Goal: Task Accomplishment & Management: Use online tool/utility

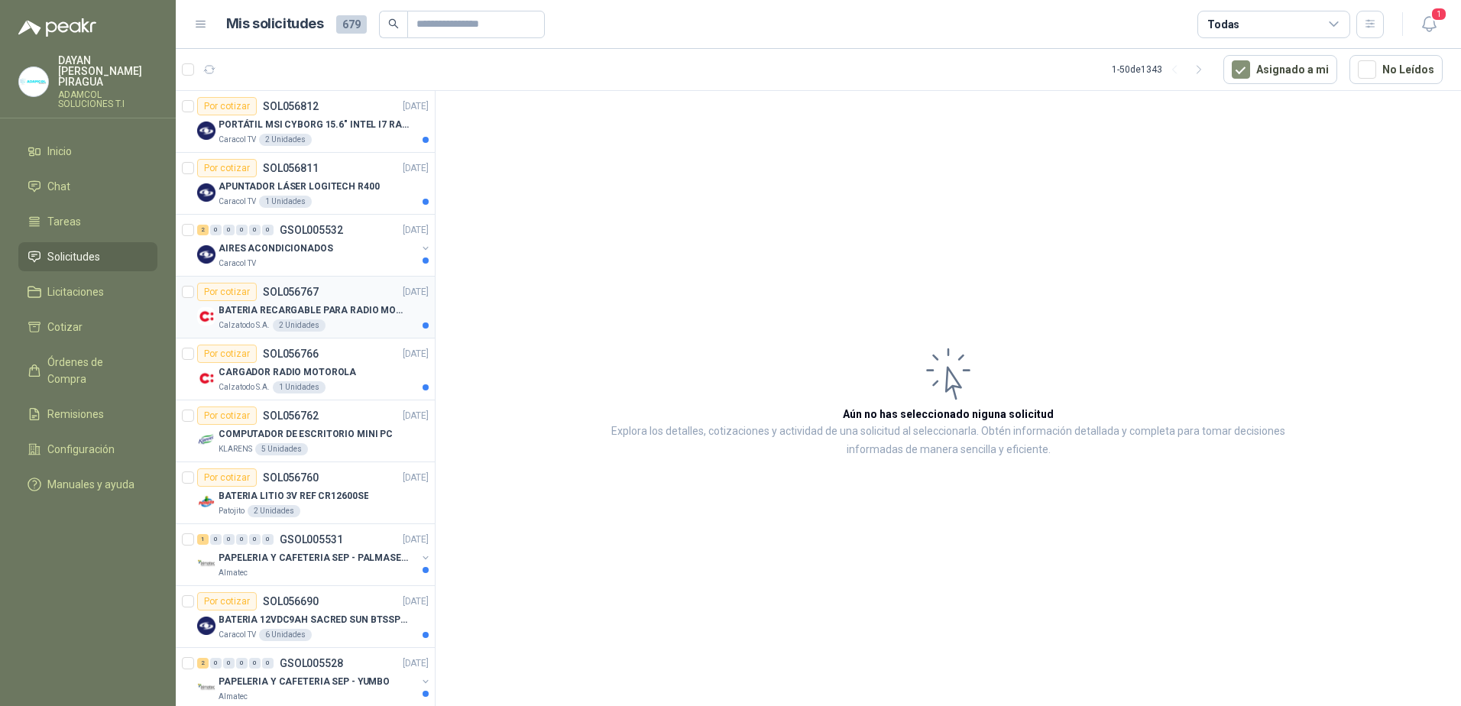
click at [382, 300] on div "Por cotizar SOL056767 [DATE]" at bounding box center [313, 292] width 232 height 18
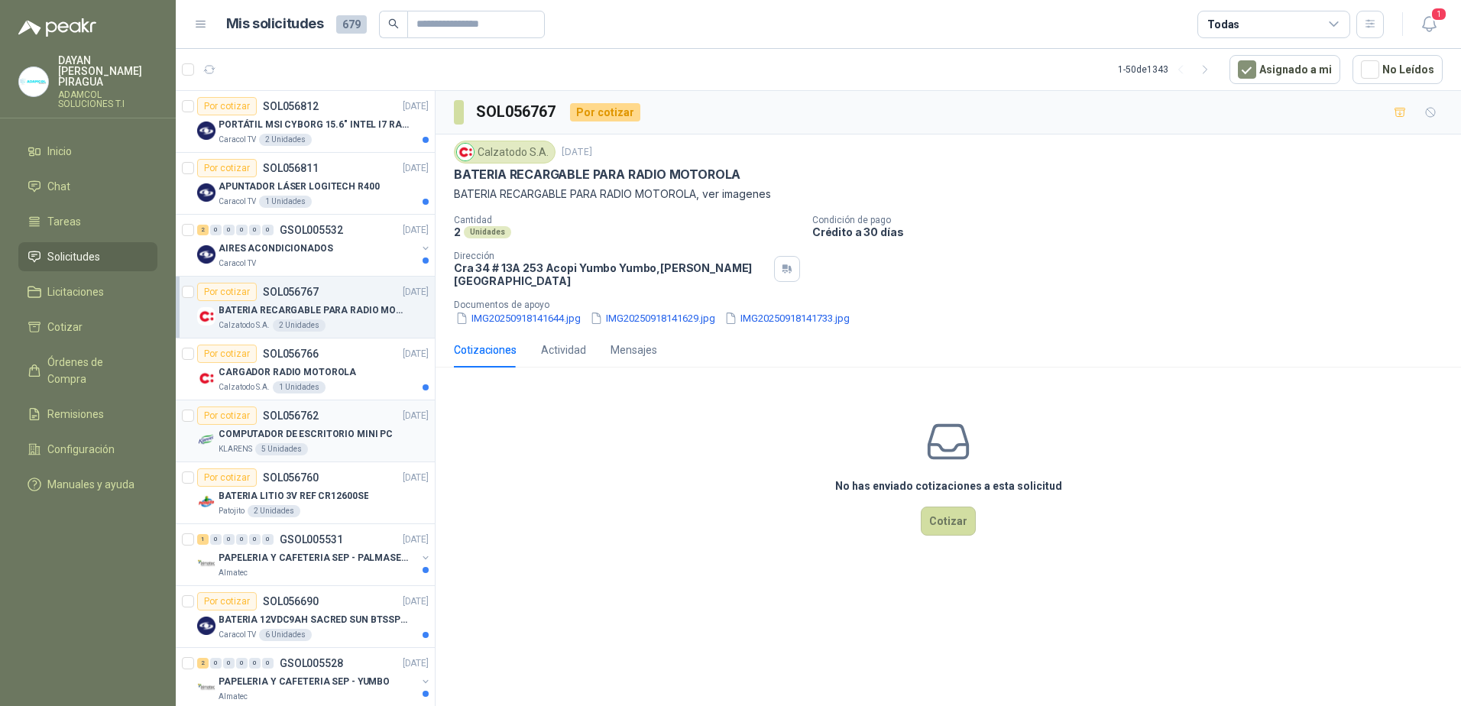
click at [344, 435] on p "COMPUTADOR DE ESCRITORIO MINI PC" at bounding box center [306, 434] width 174 height 15
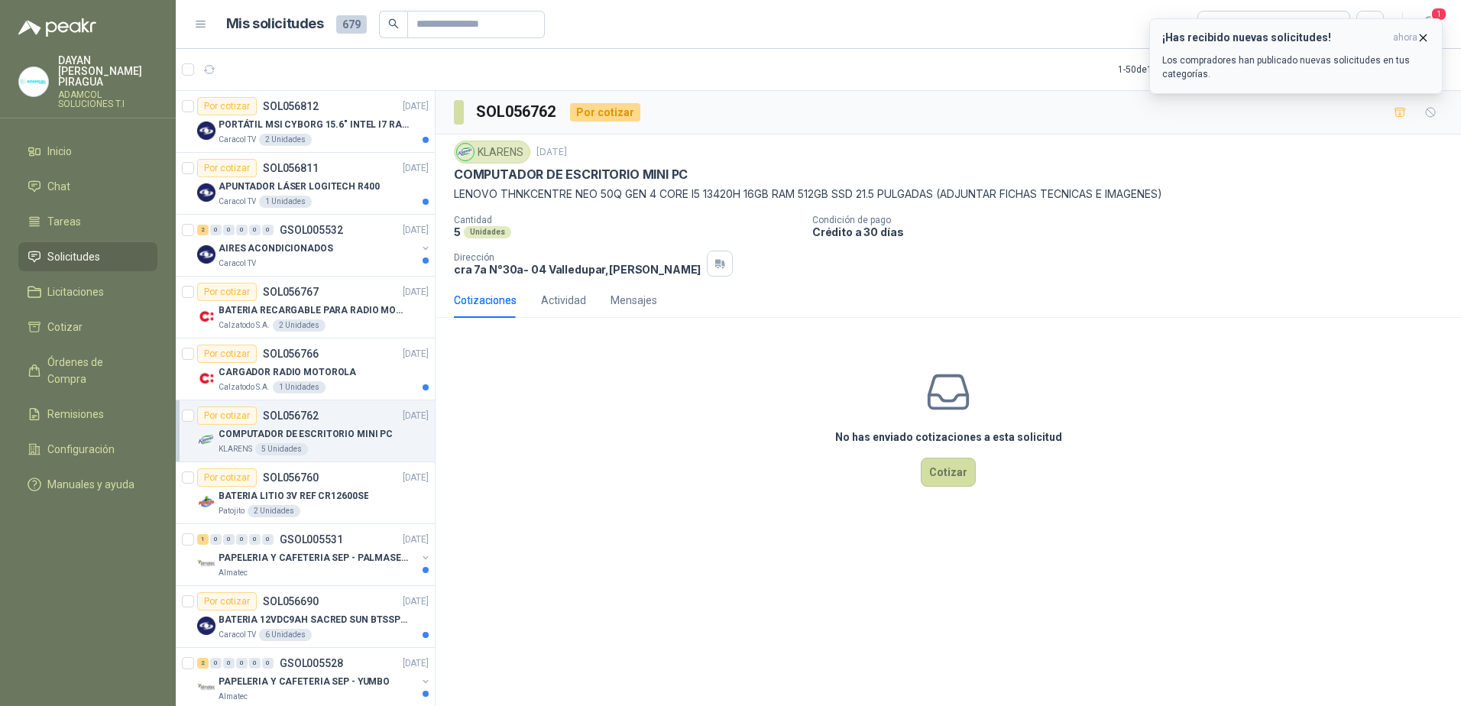
click at [1423, 41] on icon "button" at bounding box center [1423, 37] width 13 height 13
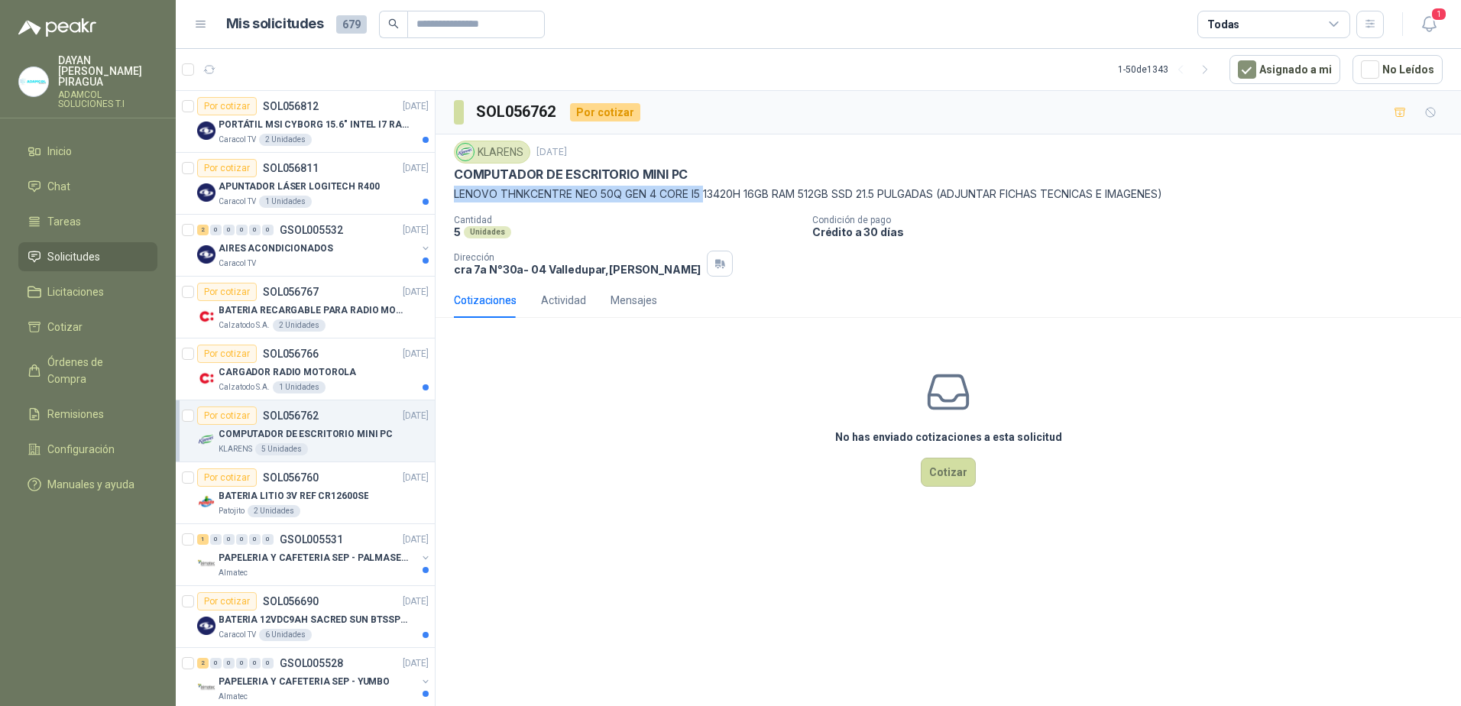
drag, startPoint x: 448, startPoint y: 196, endPoint x: 705, endPoint y: 196, distance: 256.8
click at [705, 196] on div "KLARENS [DATE] COMPUTADOR DE ESCRITORIO MINI PC LENOVO THNKCENTRE NEO 50Q GEN 4…" at bounding box center [949, 209] width 1026 height 148
copy p "LENOVO THNKCENTRE NEO 50Q GEN 4 CORE I5"
click at [706, 392] on div "No has enviado cotizaciones a esta solicitud Cotizar" at bounding box center [949, 427] width 1026 height 195
click at [1274, 336] on div "No has enviado cotizaciones a esta solicitud Cotizar" at bounding box center [949, 427] width 1026 height 195
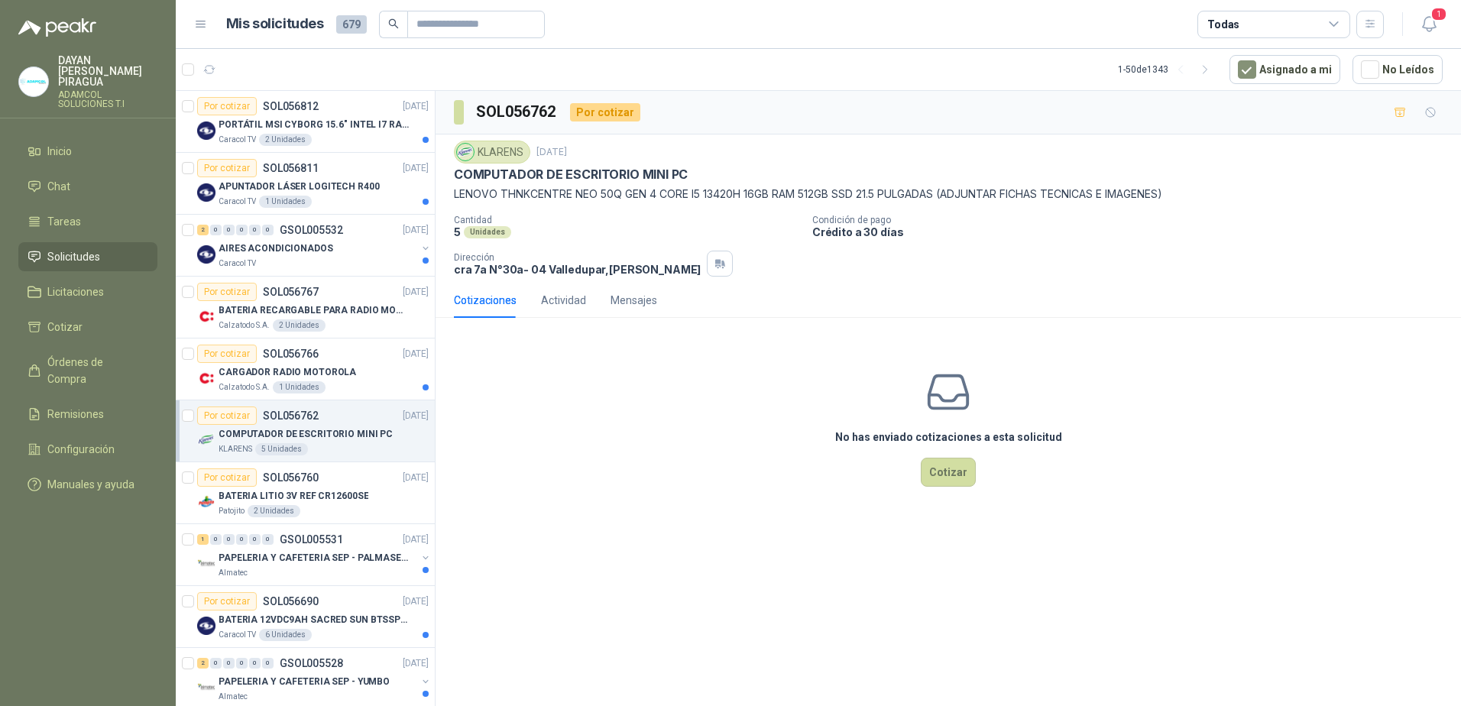
click at [807, 528] on div "SOL056762 Por cotizar KLARENS [DATE] COMPUTADOR DE ESCRITORIO MINI PC LENOVO TH…" at bounding box center [949, 401] width 1026 height 621
click at [668, 443] on div "No has enviado cotizaciones a esta solicitud Cotizar" at bounding box center [949, 427] width 1026 height 195
